Goal: Information Seeking & Learning: Learn about a topic

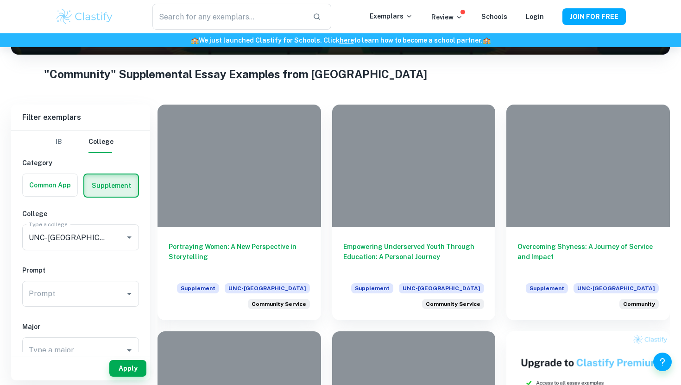
scroll to position [162, 0]
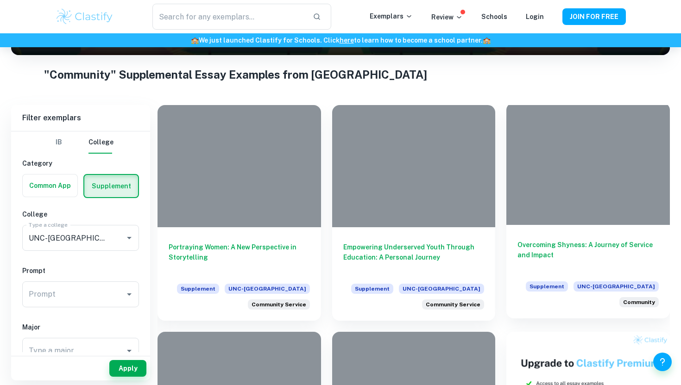
click at [539, 257] on h6 "Overcoming Shyness: A Journey of Service and Impact" at bounding box center [587, 255] width 141 height 31
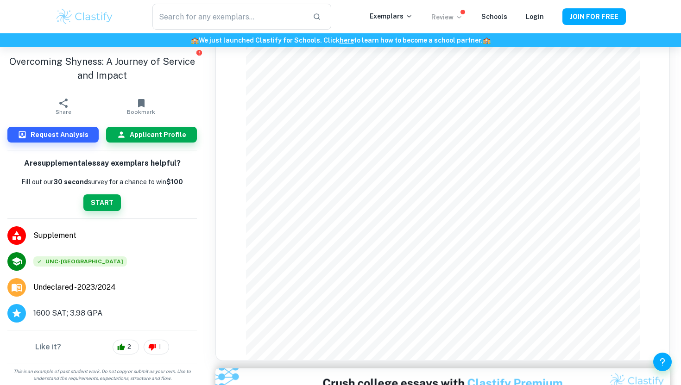
scroll to position [737, 0]
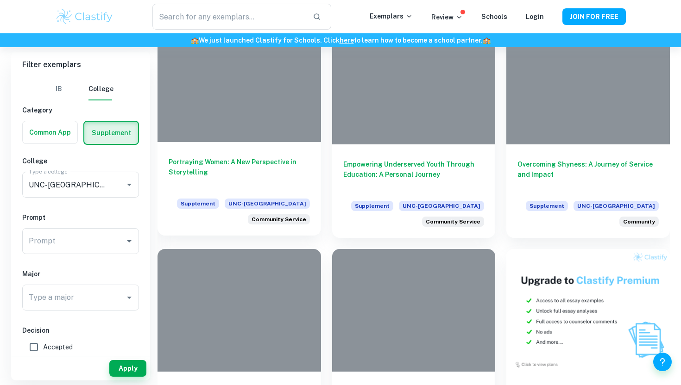
scroll to position [206, 0]
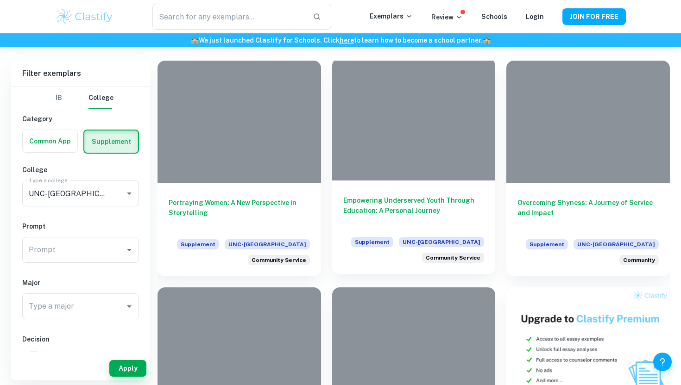
click at [421, 208] on h6 "Empowering Underserved Youth Through Education: A Personal Journey" at bounding box center [413, 210] width 141 height 31
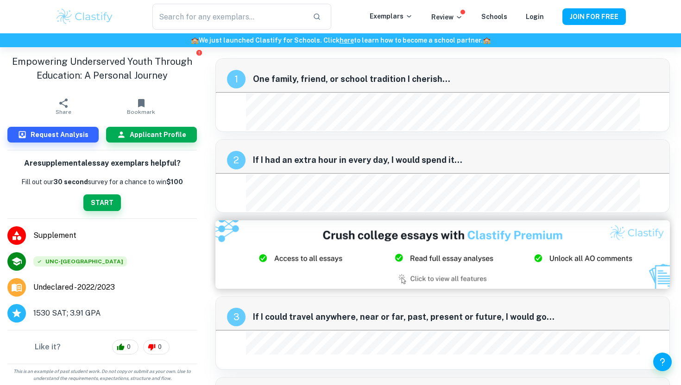
scroll to position [206, 0]
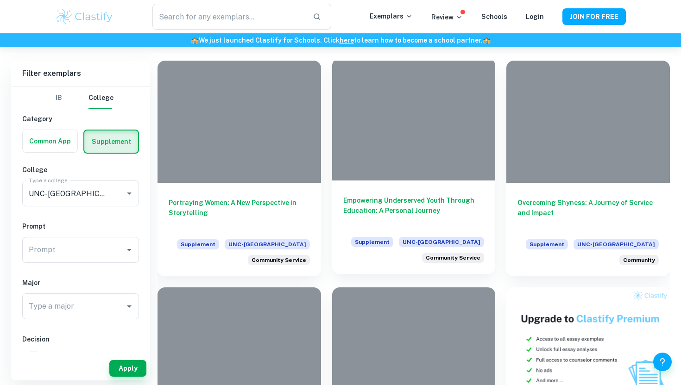
click at [390, 221] on h6 "Empowering Underserved Youth Through Education: A Personal Journey" at bounding box center [413, 210] width 141 height 31
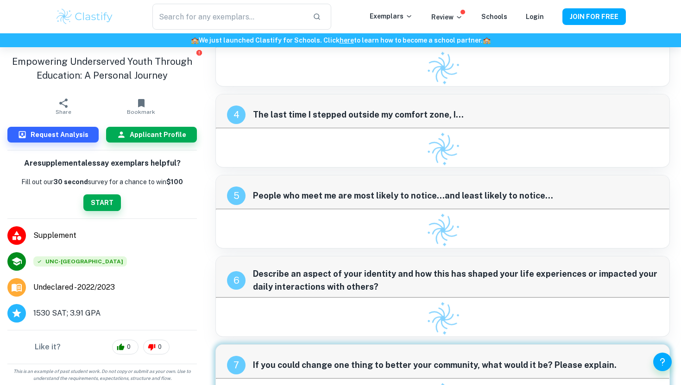
scroll to position [327, 0]
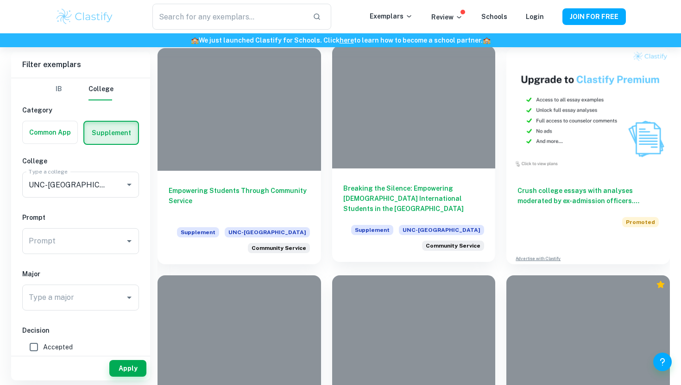
scroll to position [453, 0]
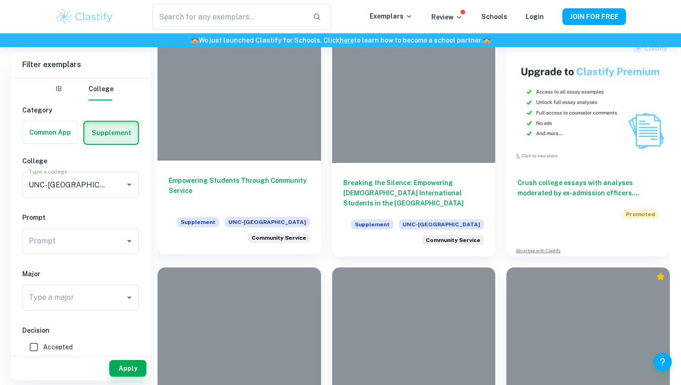
click at [261, 204] on h6 "Empowering Students Through Community Service" at bounding box center [239, 191] width 141 height 31
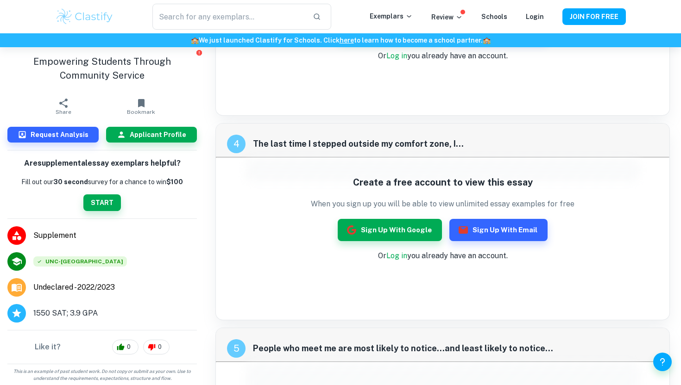
scroll to position [451, 0]
